Goal: Information Seeking & Learning: Understand process/instructions

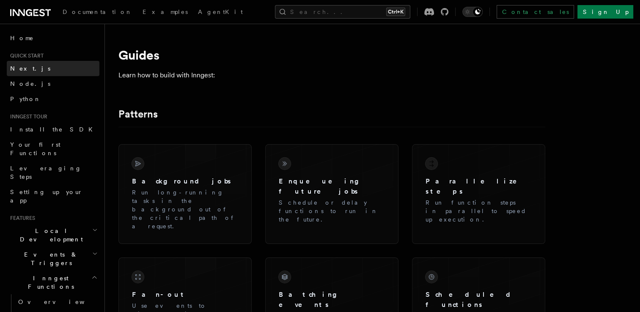
click at [23, 68] on span "Next.js" at bounding box center [30, 68] width 40 height 7
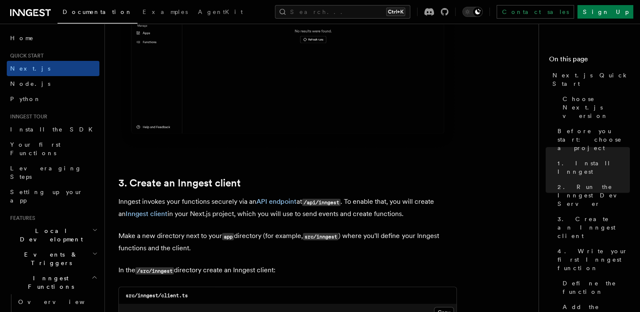
scroll to position [1054, 0]
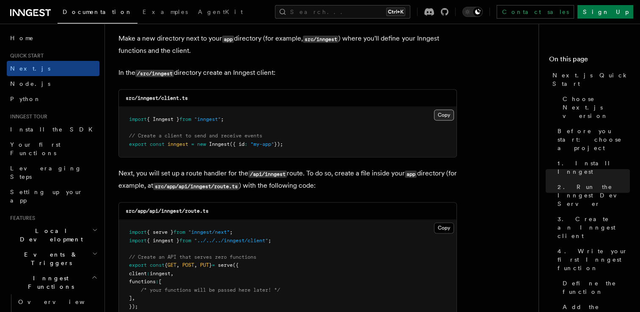
click at [440, 113] on button "Copy Copied" at bounding box center [444, 115] width 20 height 11
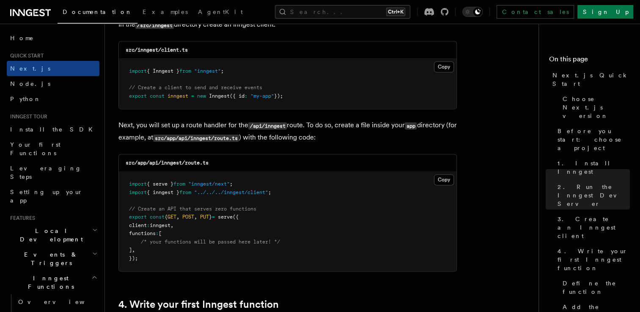
scroll to position [1105, 0]
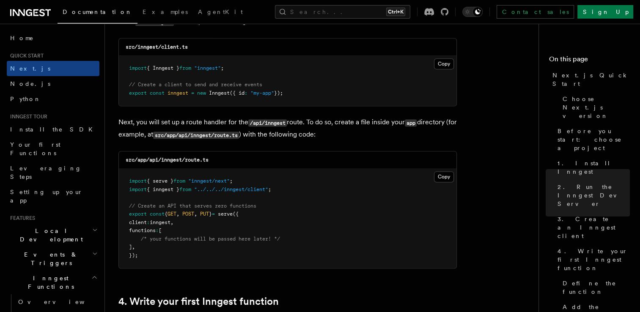
click at [206, 265] on pre "import { serve } from "inngest/next" ; import { inngest } from "../../../innges…" at bounding box center [288, 218] width 338 height 99
click at [444, 180] on button "Copy Copied" at bounding box center [444, 176] width 20 height 11
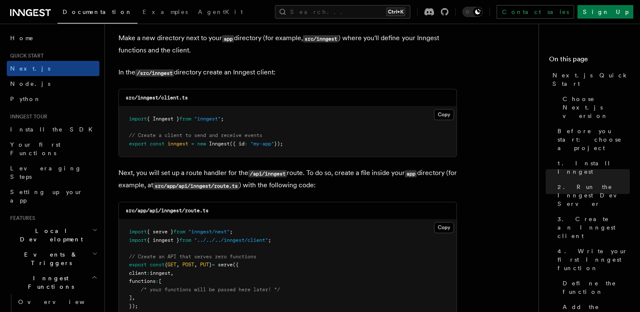
scroll to position [1051, 0]
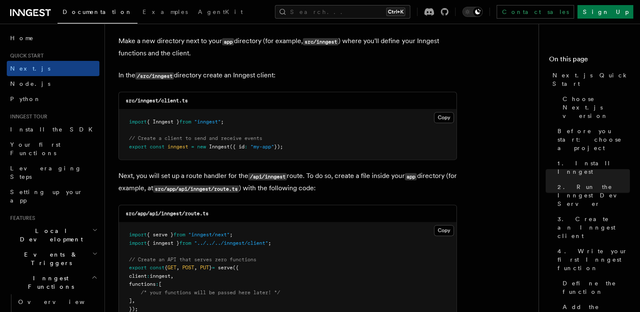
click at [276, 129] on pre "import { Inngest } from "inngest" ; // Create a client to send and receive even…" at bounding box center [288, 135] width 338 height 50
click at [438, 116] on button "Copy Copied" at bounding box center [444, 117] width 20 height 11
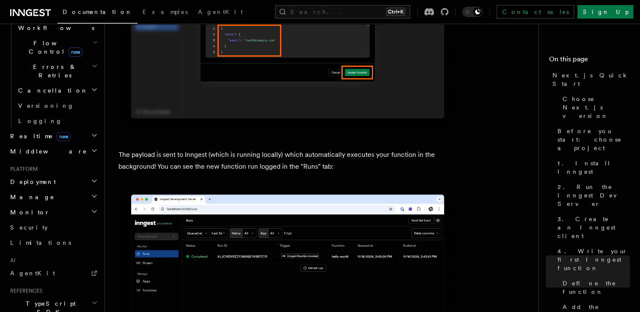
scroll to position [300, 0]
click at [59, 142] on h2 "Middleware" at bounding box center [53, 149] width 93 height 15
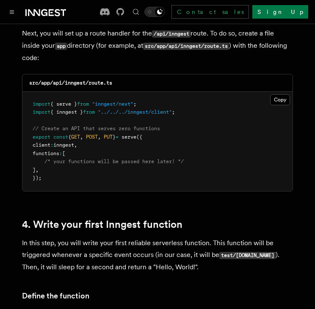
scroll to position [1208, 0]
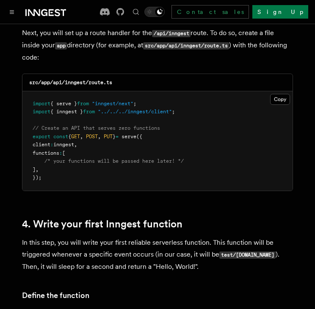
click at [140, 218] on link "4. Write your first Inngest function" at bounding box center [102, 224] width 160 height 12
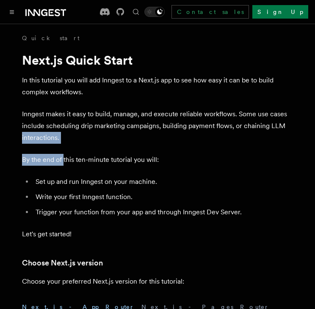
drag, startPoint x: 286, startPoint y: 128, endPoint x: 77, endPoint y: 181, distance: 215.1
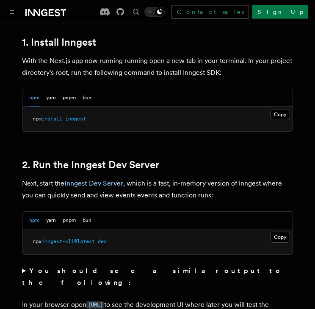
scroll to position [501, 0]
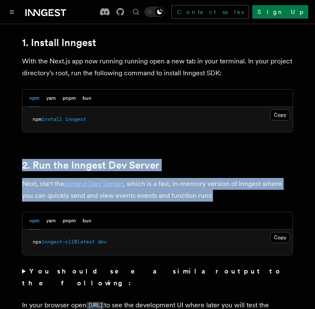
drag, startPoint x: 214, startPoint y: 184, endPoint x: -2, endPoint y: 135, distance: 221.4
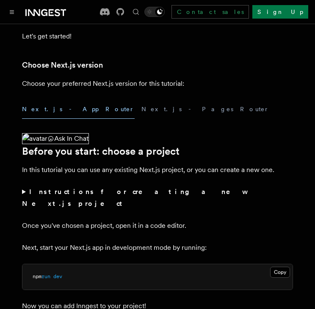
scroll to position [198, 0]
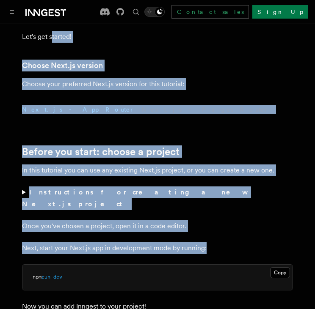
drag, startPoint x: 221, startPoint y: 236, endPoint x: 51, endPoint y: 36, distance: 262.4
drag, startPoint x: 51, startPoint y: 36, endPoint x: 185, endPoint y: 118, distance: 156.9
click at [185, 118] on div "Next.js - App Router Next.js - Pages Router" at bounding box center [157, 109] width 271 height 19
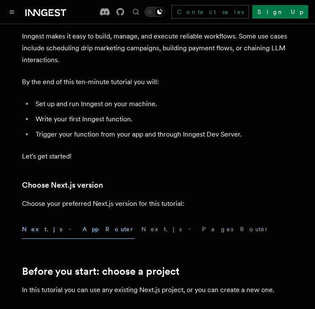
click at [185, 118] on li "Write your first Inngest function." at bounding box center [163, 119] width 260 height 12
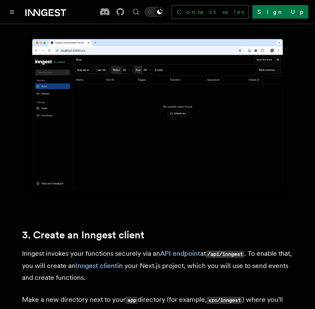
scroll to position [807, 0]
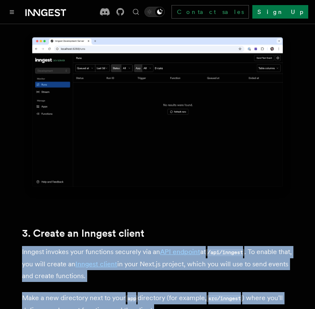
drag, startPoint x: 21, startPoint y: 229, endPoint x: 154, endPoint y: 287, distance: 144.9
drag, startPoint x: 154, startPoint y: 287, endPoint x: 223, endPoint y: 281, distance: 70.1
click at [223, 292] on p "Make a new directory next to your app directory (for example, src/inngest ) whe…" at bounding box center [157, 304] width 271 height 24
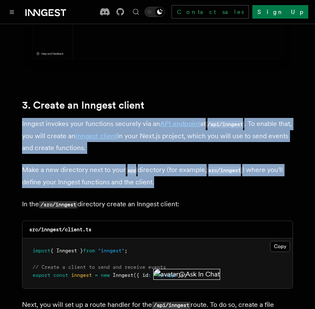
scroll to position [936, 0]
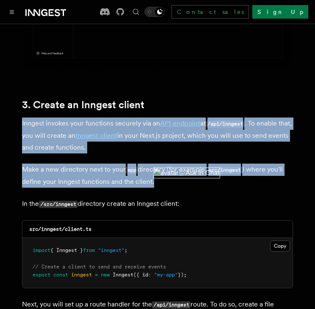
click at [261, 118] on p "Inngest invokes your functions securely via an API endpoint at /api/inngest . T…" at bounding box center [157, 136] width 271 height 36
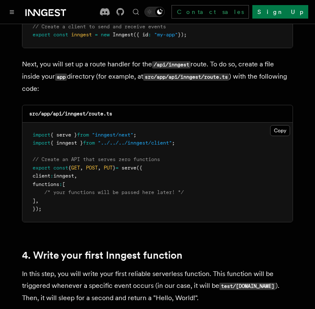
scroll to position [1234, 0]
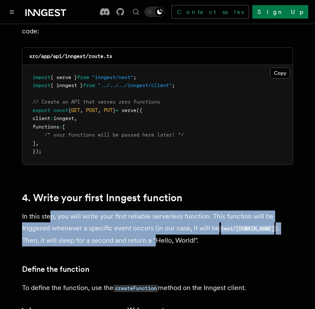
drag, startPoint x: 52, startPoint y: 196, endPoint x: 141, endPoint y: 215, distance: 90.1
click at [141, 215] on p "In this step, you will write your first reliable serverless function. This func…" at bounding box center [157, 229] width 271 height 36
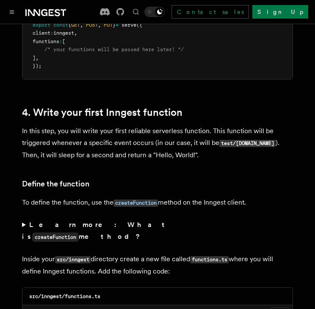
scroll to position [1320, 0]
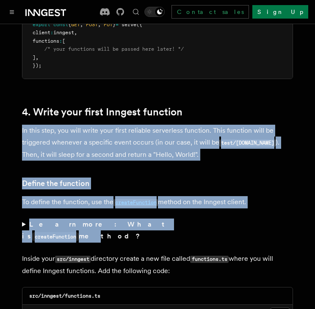
drag, startPoint x: 17, startPoint y: 105, endPoint x: 145, endPoint y: 194, distance: 156.2
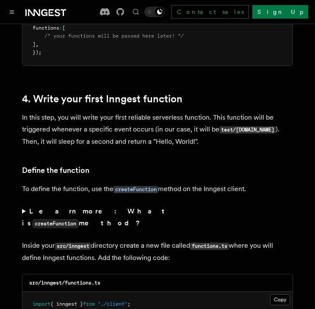
scroll to position [1334, 0]
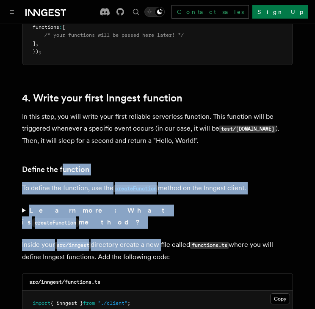
drag, startPoint x: 63, startPoint y: 131, endPoint x: 163, endPoint y: 203, distance: 122.2
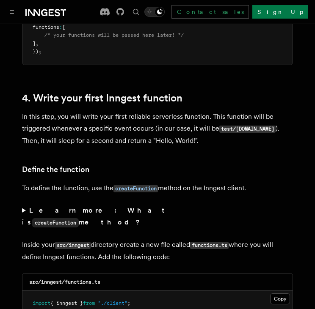
drag, startPoint x: 163, startPoint y: 203, endPoint x: 100, endPoint y: 120, distance: 103.6
click at [100, 120] on p "In this step, you will write your first reliable serverless function. This func…" at bounding box center [157, 129] width 271 height 36
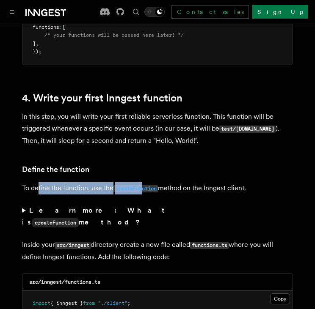
drag, startPoint x: 37, startPoint y: 162, endPoint x: 144, endPoint y: 168, distance: 106.8
click at [144, 182] on p "To define the function, use the createFunction method on the Inngest client." at bounding box center [157, 188] width 271 height 12
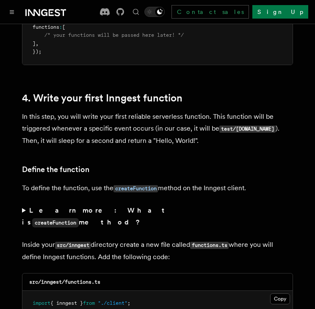
drag, startPoint x: 144, startPoint y: 168, endPoint x: 93, endPoint y: 176, distance: 51.4
drag, startPoint x: 19, startPoint y: 163, endPoint x: 96, endPoint y: 171, distance: 78.4
drag, startPoint x: 96, startPoint y: 171, endPoint x: 86, endPoint y: 139, distance: 34.1
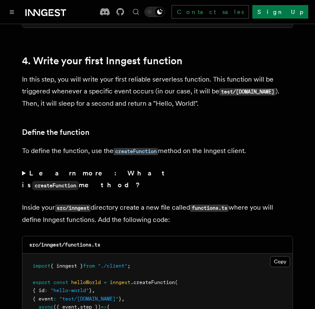
scroll to position [1371, 0]
click at [279, 256] on button "Copy Copied" at bounding box center [280, 261] width 20 height 11
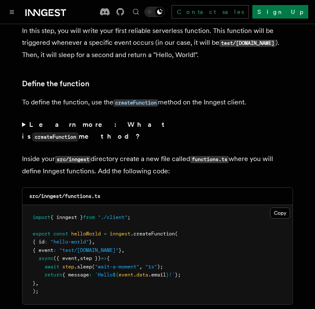
scroll to position [1417, 0]
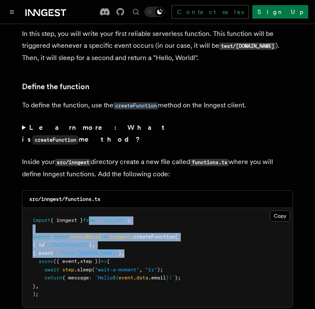
drag, startPoint x: 95, startPoint y: 189, endPoint x: 149, endPoint y: 223, distance: 63.7
click at [149, 223] on pre "import { inngest } from "./client" ; export const helloWorld = inngest .createF…" at bounding box center [157, 257] width 270 height 99
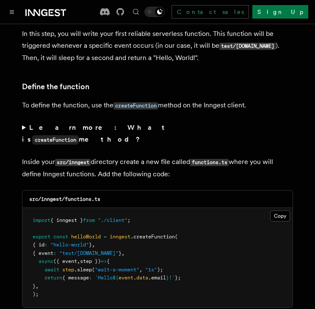
drag, startPoint x: 149, startPoint y: 223, endPoint x: 132, endPoint y: 257, distance: 38.0
click at [132, 257] on pre "import { inngest } from "./client" ; export const helloWorld = inngest .createF…" at bounding box center [157, 257] width 270 height 99
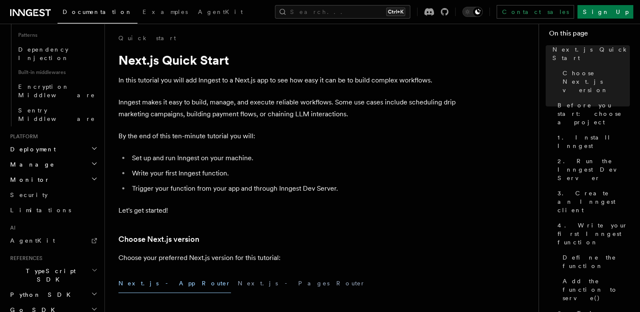
scroll to position [0, 0]
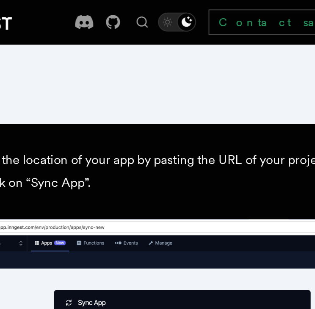
scroll to position [566, 0]
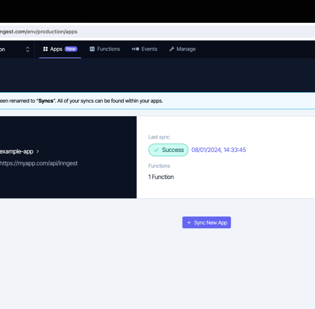
scroll to position [725, 0]
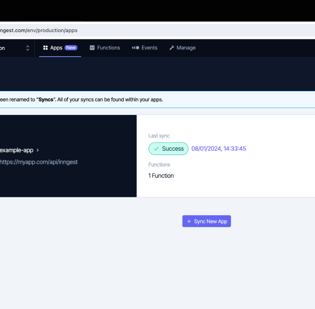
click at [162, 220] on img at bounding box center [157, 251] width 271 height 162
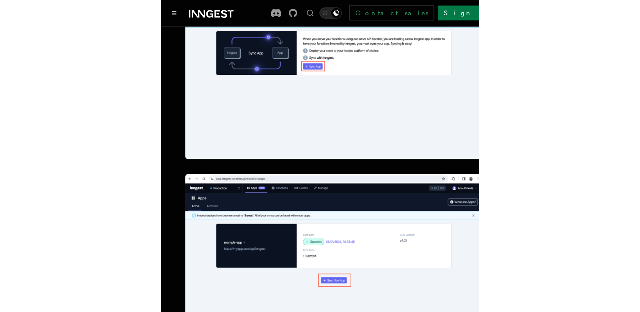
scroll to position [322, 0]
